Goal: Task Accomplishment & Management: Use online tool/utility

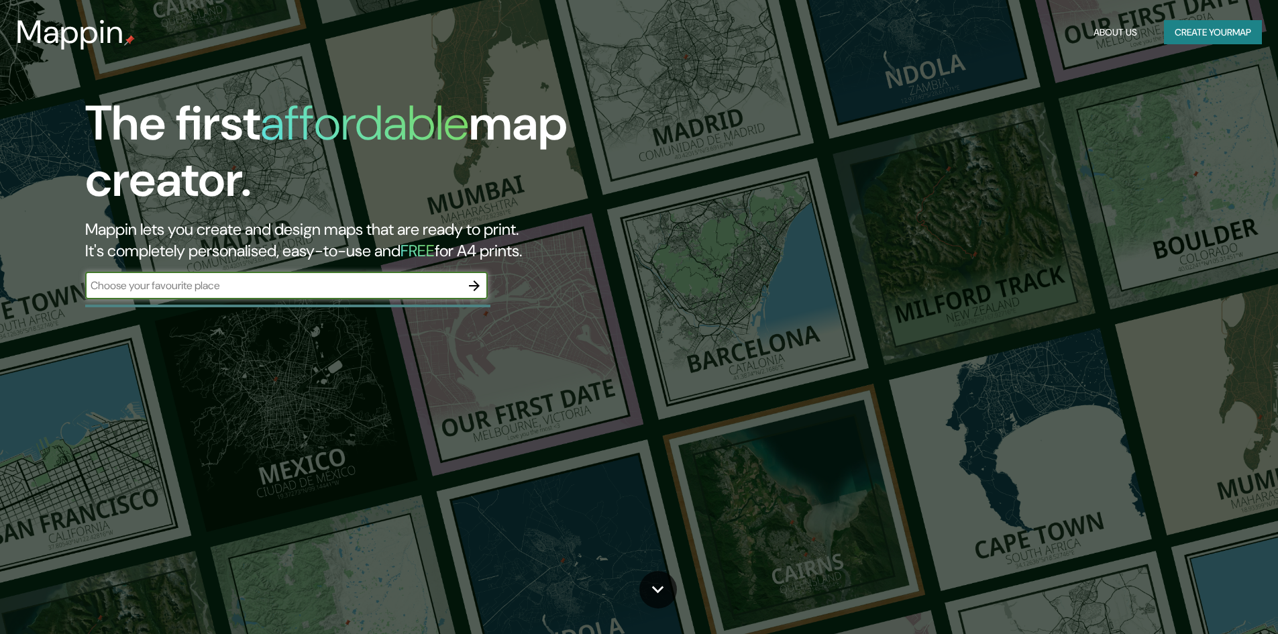
click at [322, 284] on input "text" at bounding box center [273, 285] width 376 height 15
type input "CENTRO POBLADO DE QUERCO"
click at [277, 286] on input "CENTRO POBLADO DE QUERCO" at bounding box center [273, 285] width 376 height 15
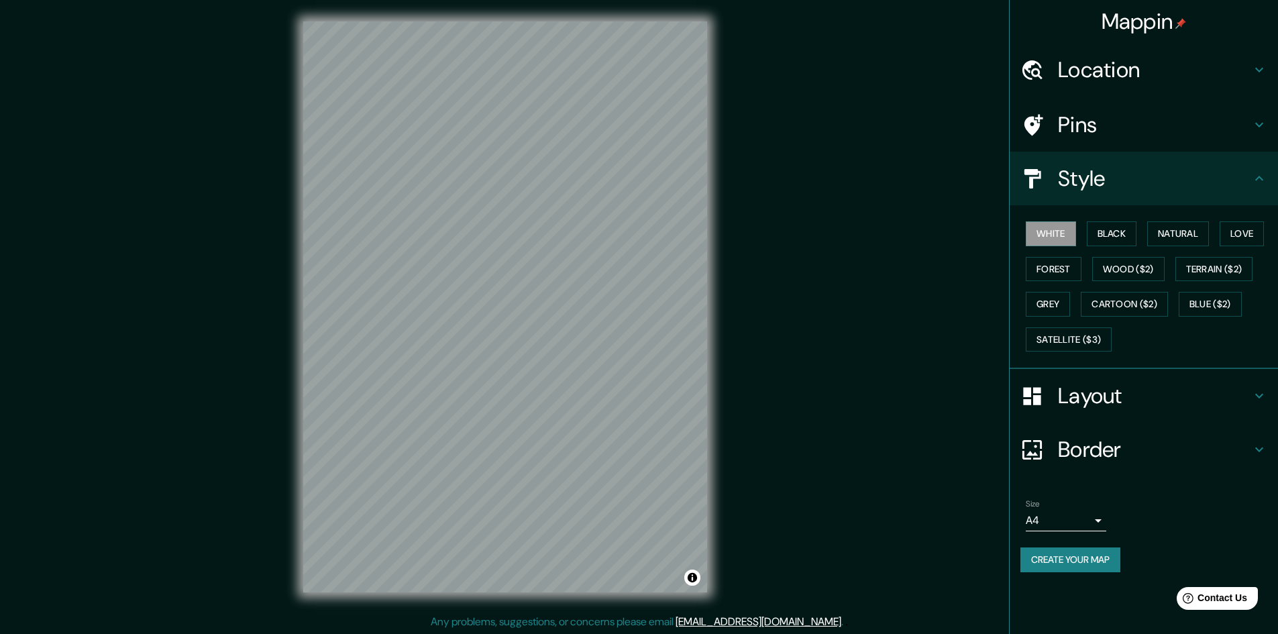
click at [947, 166] on div "© Mapbox © OpenStreetMap Improve this map" at bounding box center [505, 306] width 1150 height 571
